Goal: Task Accomplishment & Management: Manage account settings

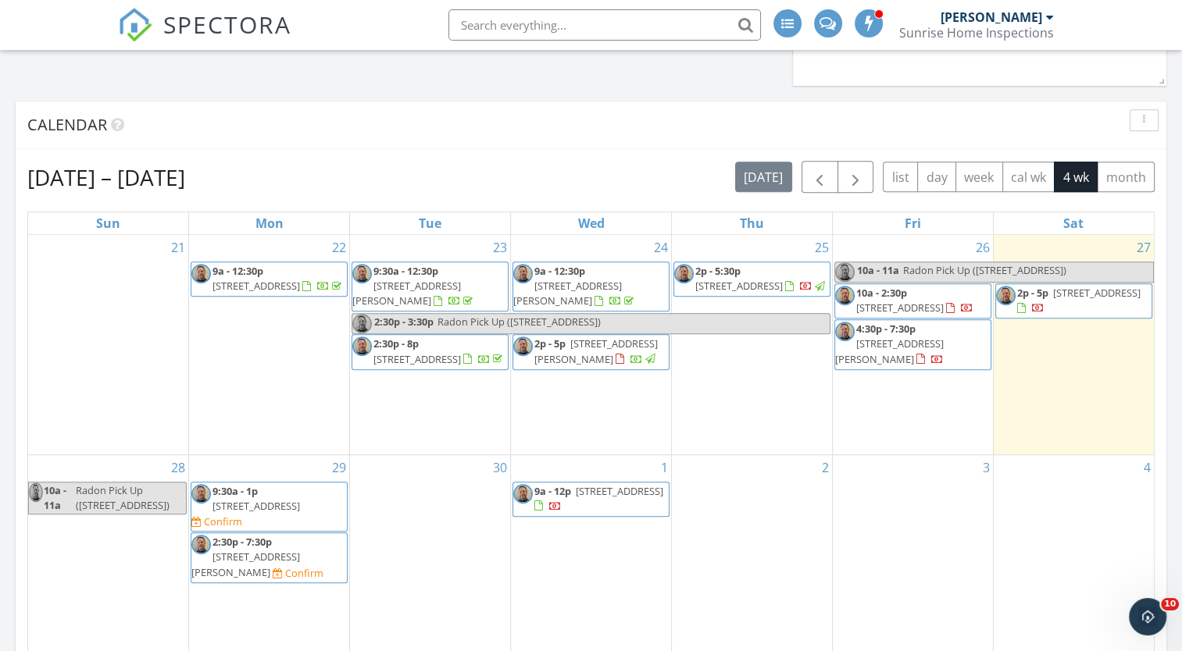
scroll to position [1072, 0]
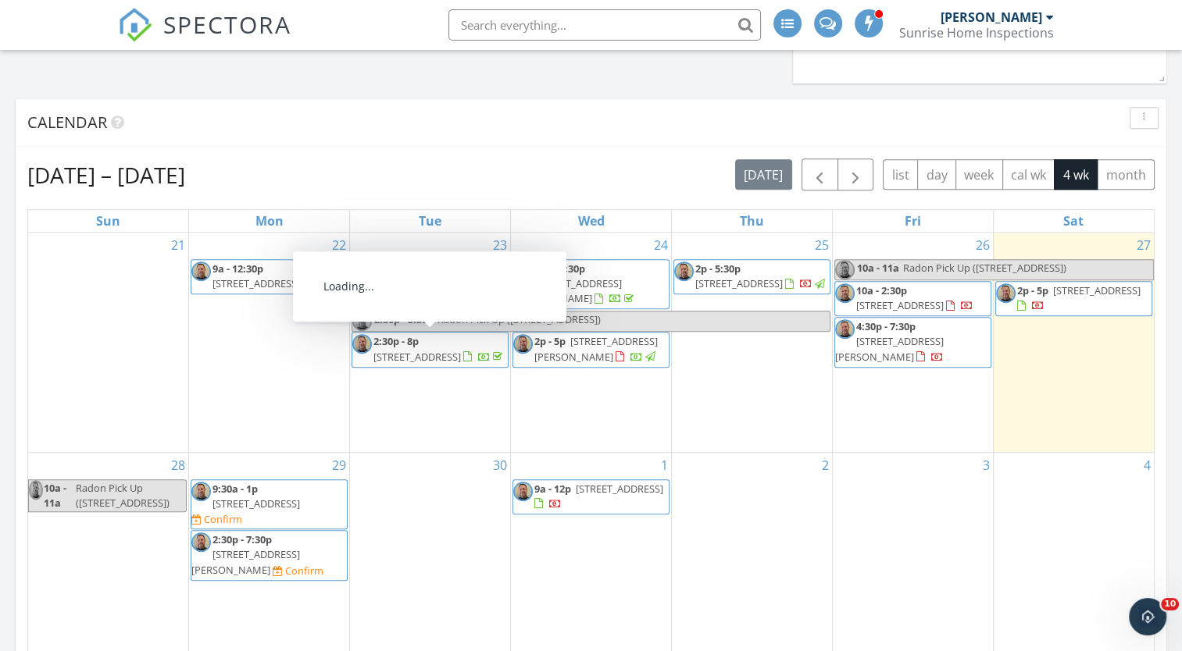
drag, startPoint x: 439, startPoint y: 342, endPoint x: 430, endPoint y: 342, distance: 8.6
click at [430, 350] on span "15 Toltec Rd, Santa Fe 87505" at bounding box center [416, 357] width 87 height 14
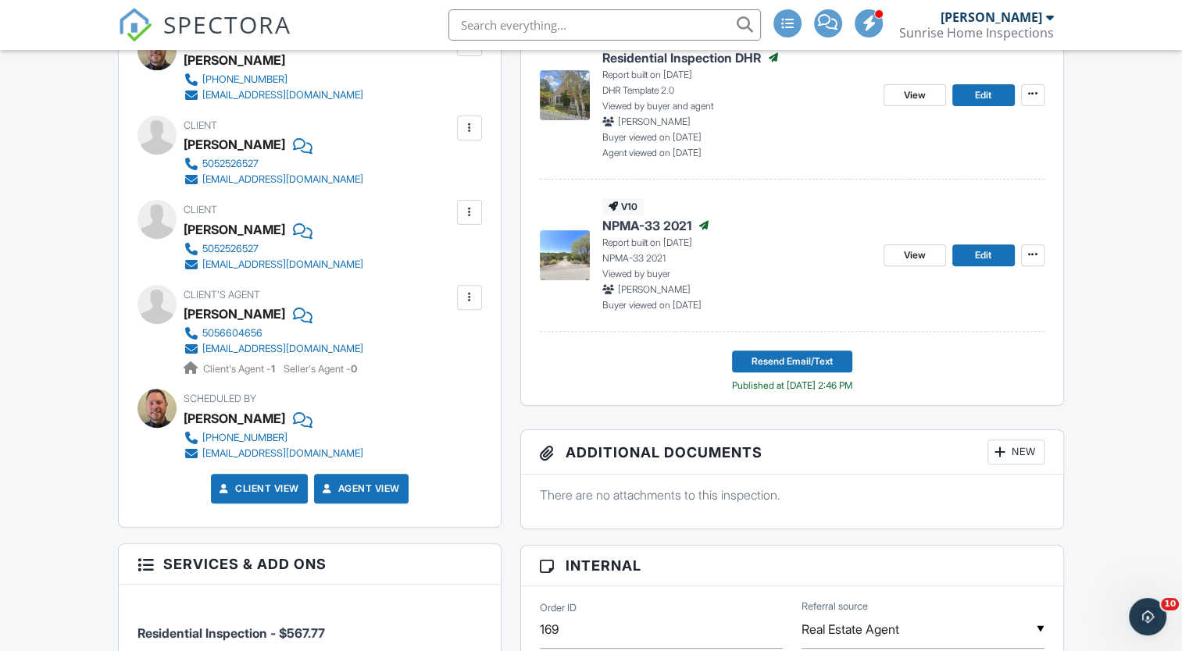
scroll to position [509, 0]
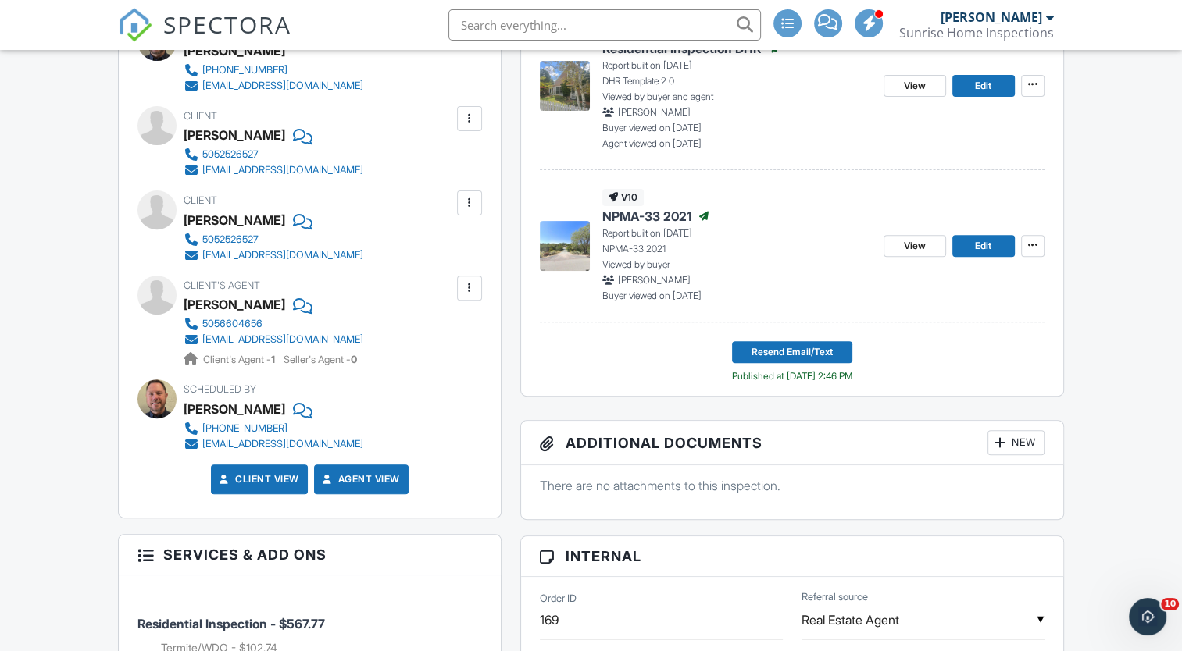
click at [262, 255] on div "[EMAIL_ADDRESS][DOMAIN_NAME]" at bounding box center [282, 255] width 161 height 12
click at [294, 342] on div "[EMAIL_ADDRESS][DOMAIN_NAME]" at bounding box center [282, 340] width 161 height 12
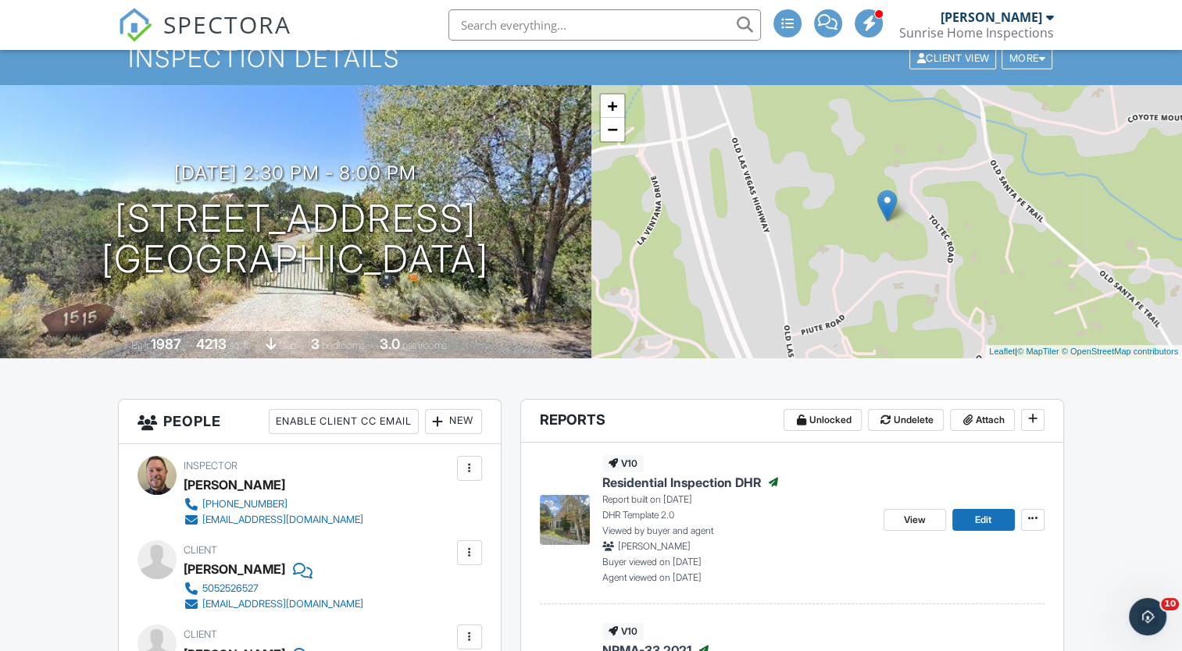
scroll to position [0, 0]
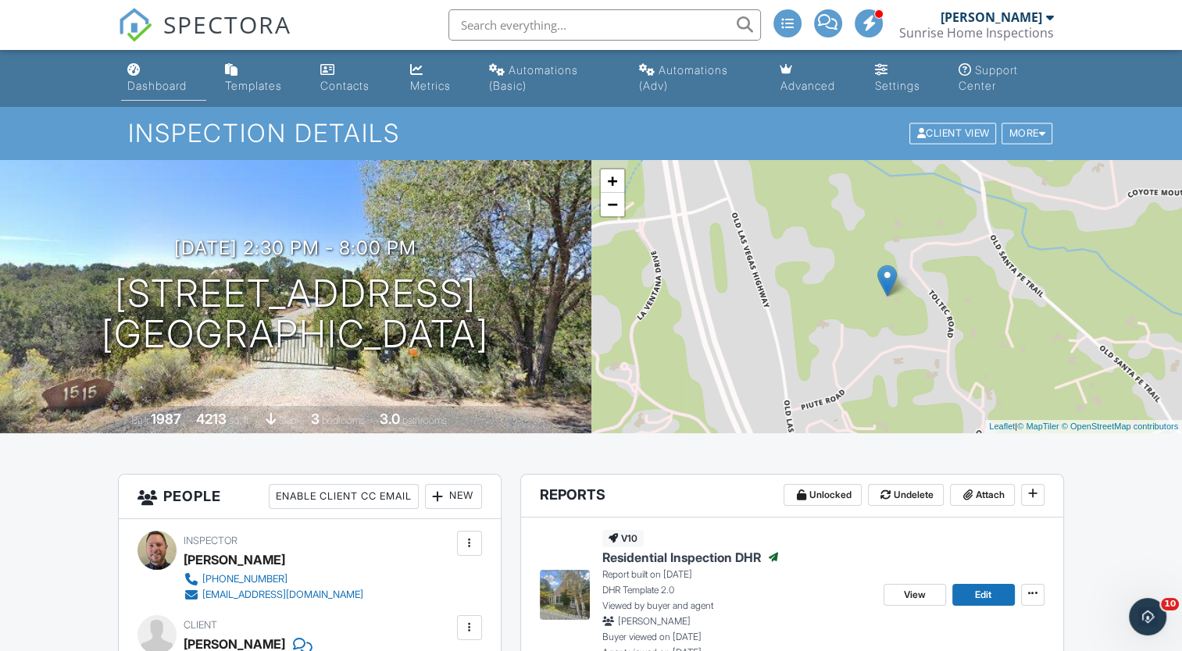
click at [147, 86] on div "Dashboard" at bounding box center [156, 85] width 59 height 13
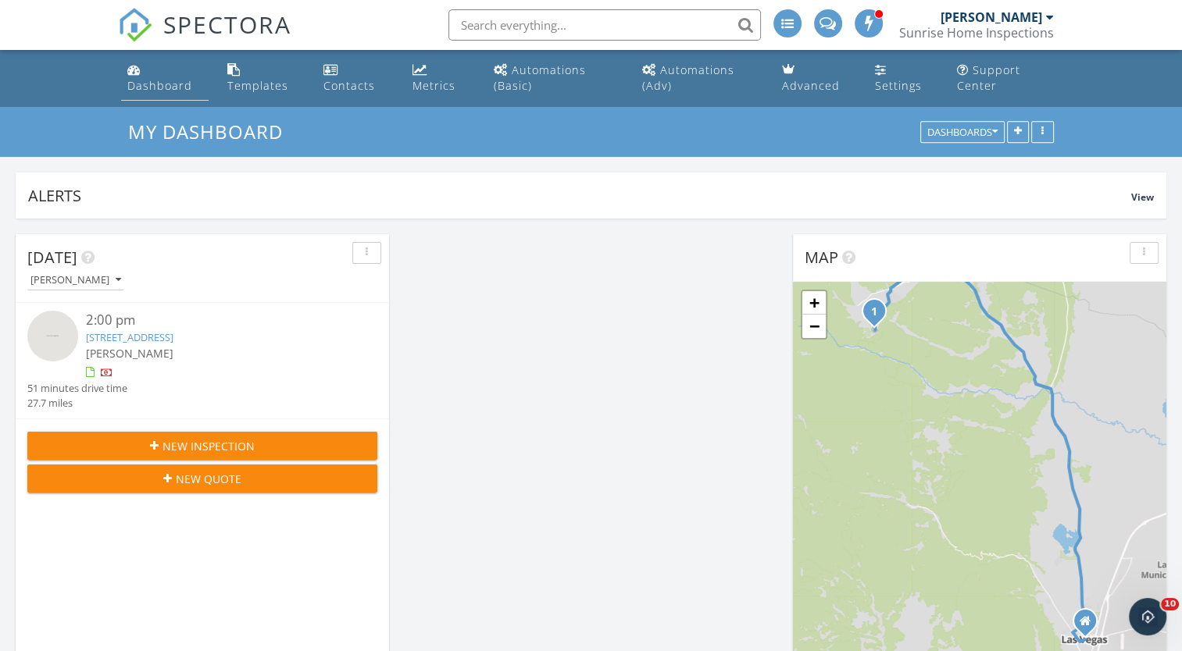
click at [168, 86] on div "Dashboard" at bounding box center [159, 85] width 65 height 15
